Goal: Obtain resource: Obtain resource

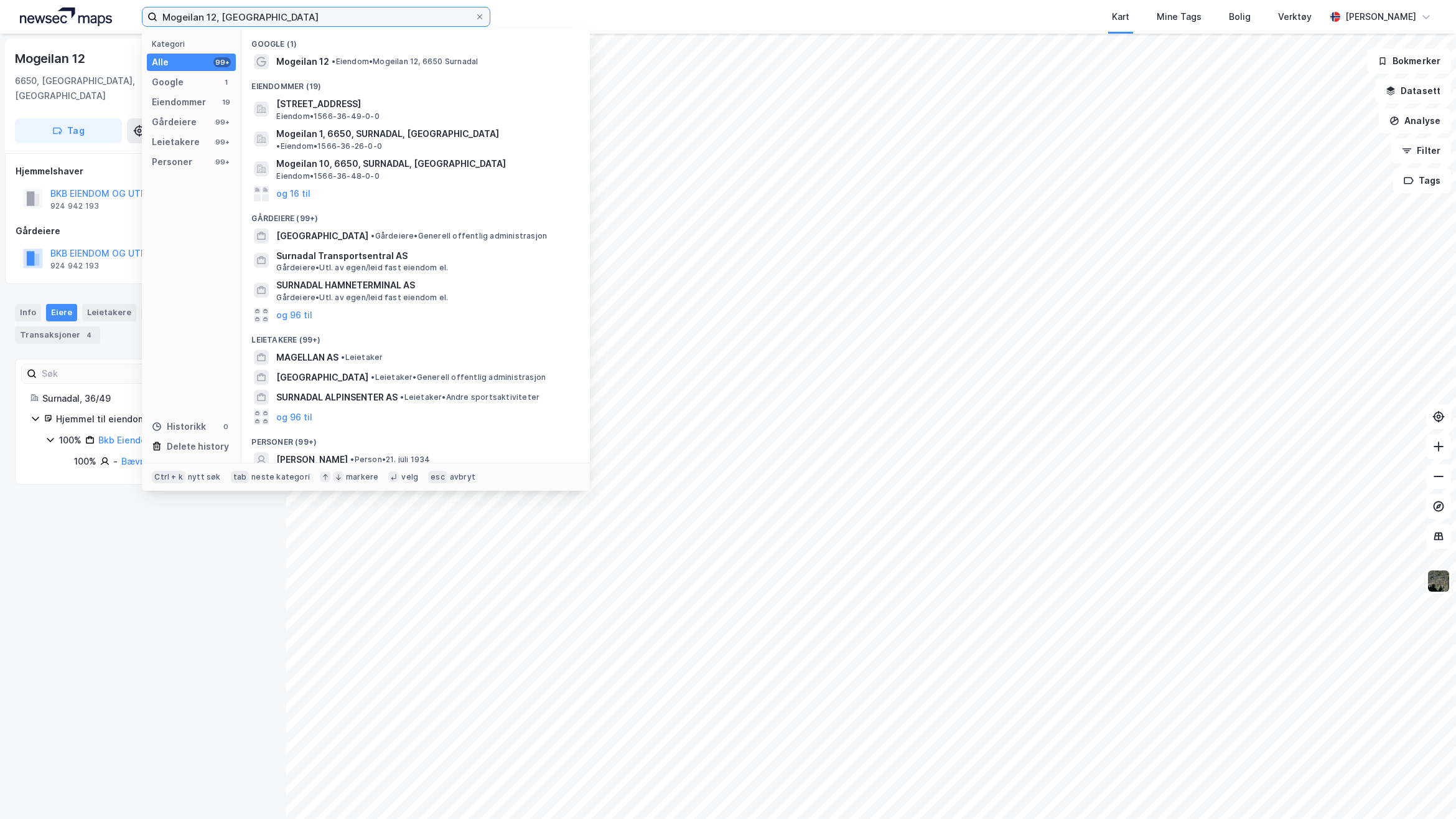
drag, startPoint x: 313, startPoint y: 17, endPoint x: 47, endPoint y: 22, distance: 266.0
click at [62, 17] on div "Mogeilan 12, Surnadal Kategori Alle 99+ Google 1 Eiendommer 19 Gårdeiere 99+ Le…" at bounding box center [728, 16] width 1456 height 33
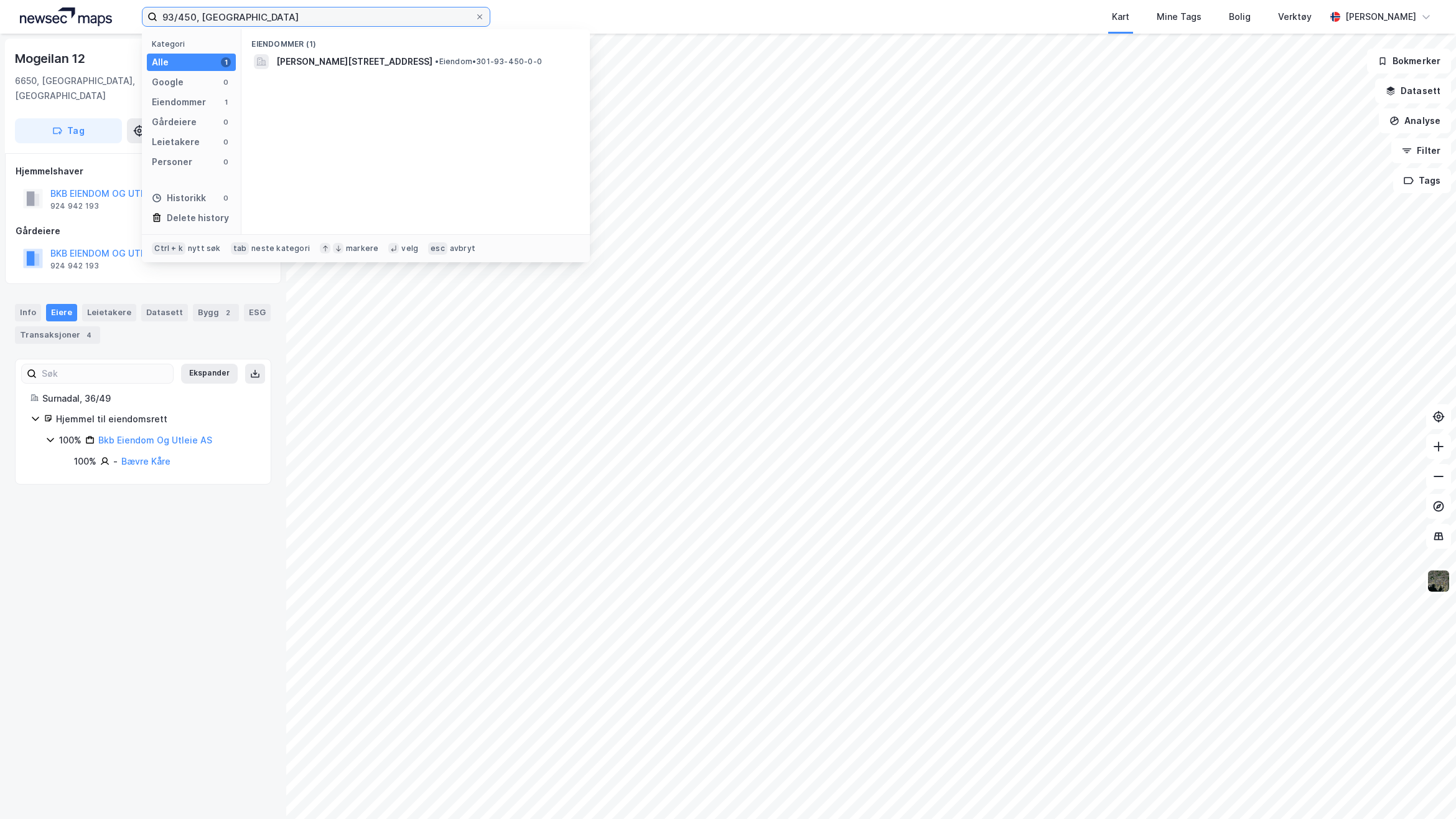
type input "93/450, [GEOGRAPHIC_DATA]"
click at [443, 48] on div "Eiendommer (1)" at bounding box center [416, 40] width 349 height 23
click at [443, 48] on div "Eiendommer (1)" at bounding box center [416, 40] width 349 height 23
click at [432, 57] on span "[PERSON_NAME][STREET_ADDRESS]" at bounding box center [354, 62] width 156 height 15
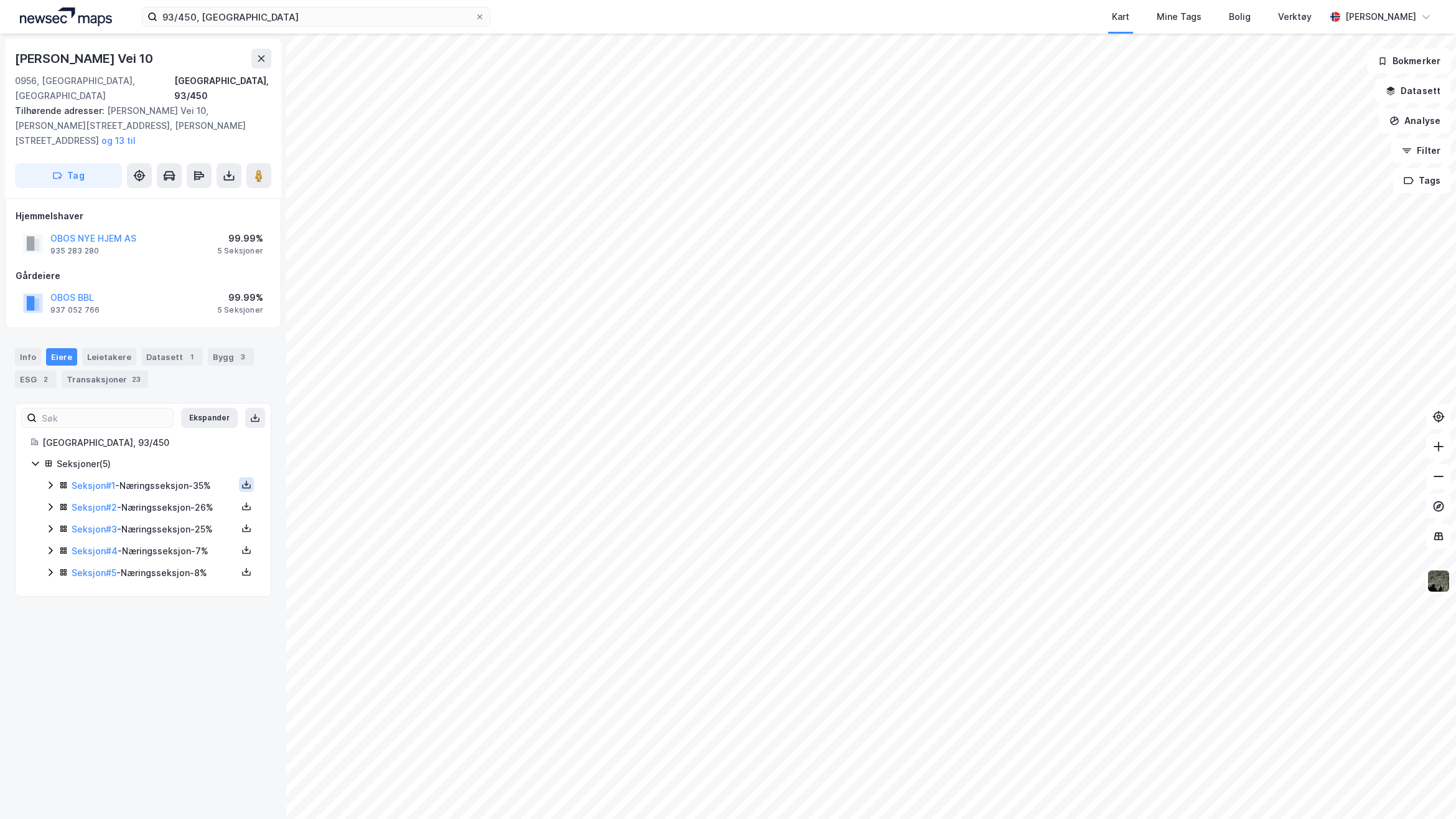
click at [242, 480] on icon at bounding box center [247, 485] width 10 height 10
click at [184, 432] on div "Grunnbok" at bounding box center [178, 446] width 109 height 30
